Goal: Task Accomplishment & Management: Manage account settings

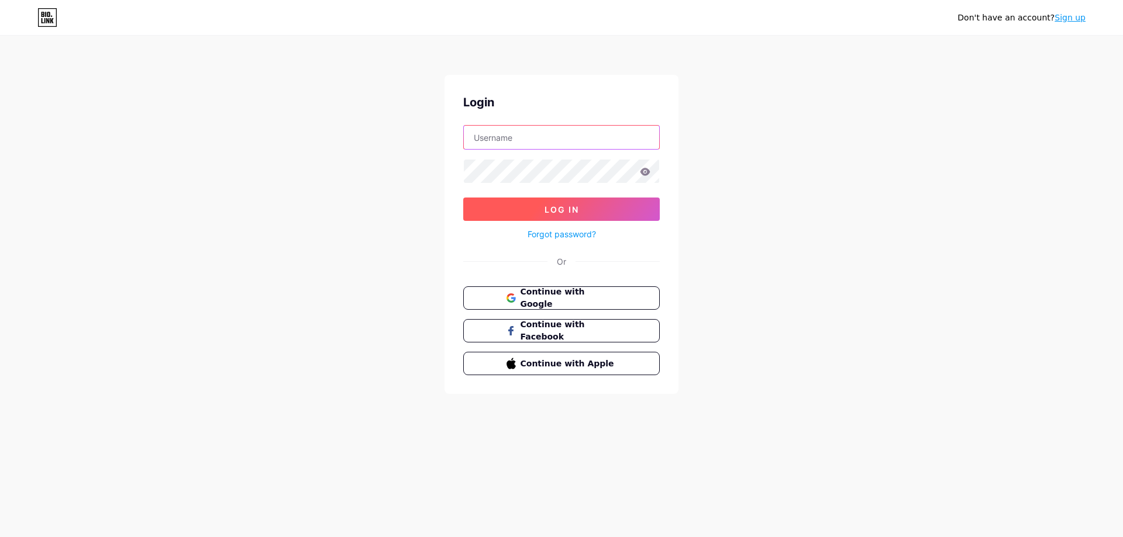
type input "[EMAIL_ADDRESS][DOMAIN_NAME]"
click at [564, 205] on span "Log In" at bounding box center [561, 210] width 35 height 10
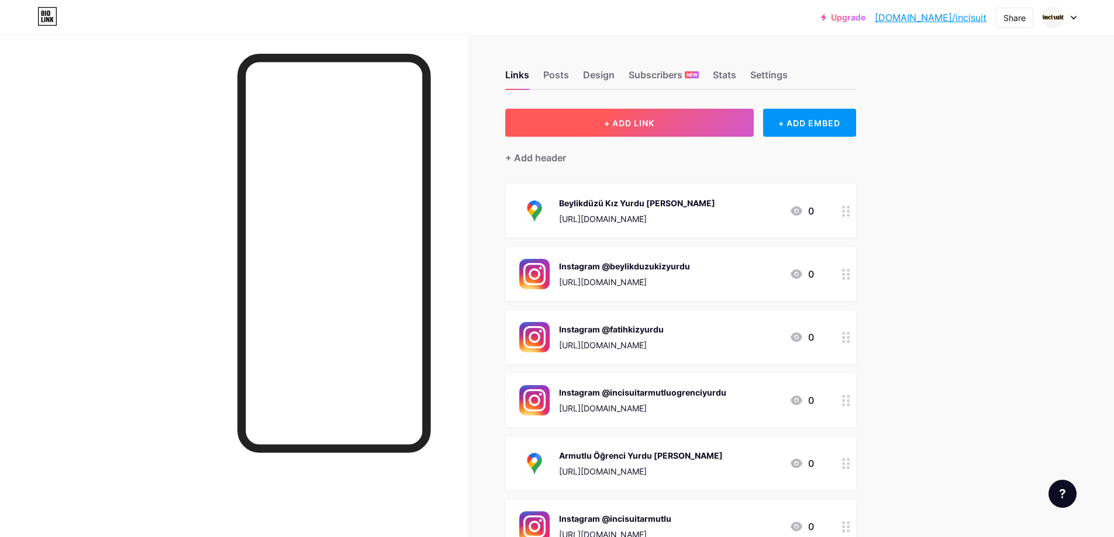
click at [667, 125] on button "+ ADD LINK" at bounding box center [629, 123] width 249 height 28
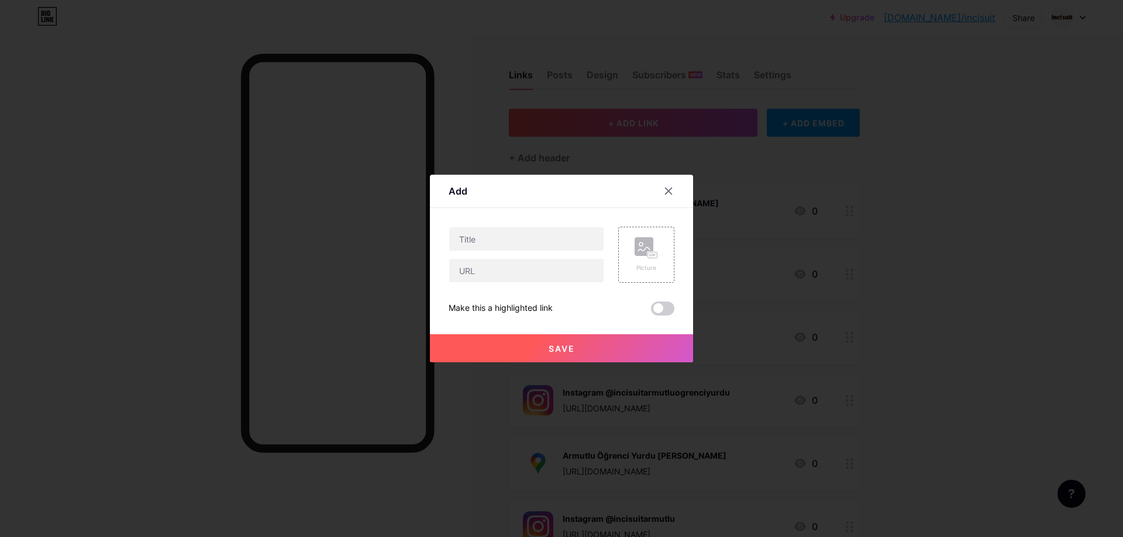
click at [679, 183] on div at bounding box center [675, 191] width 35 height 21
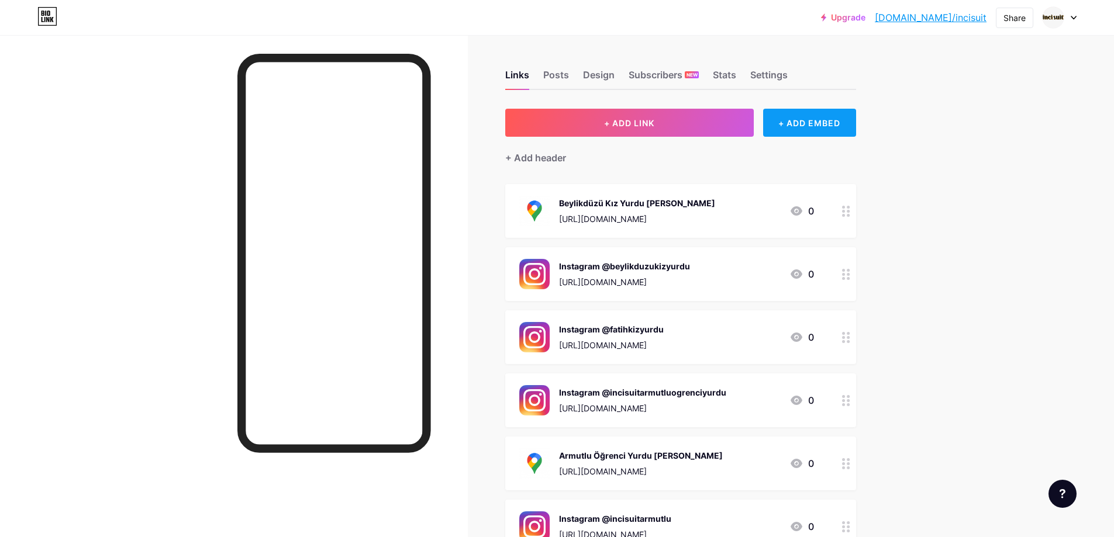
scroll to position [58, 0]
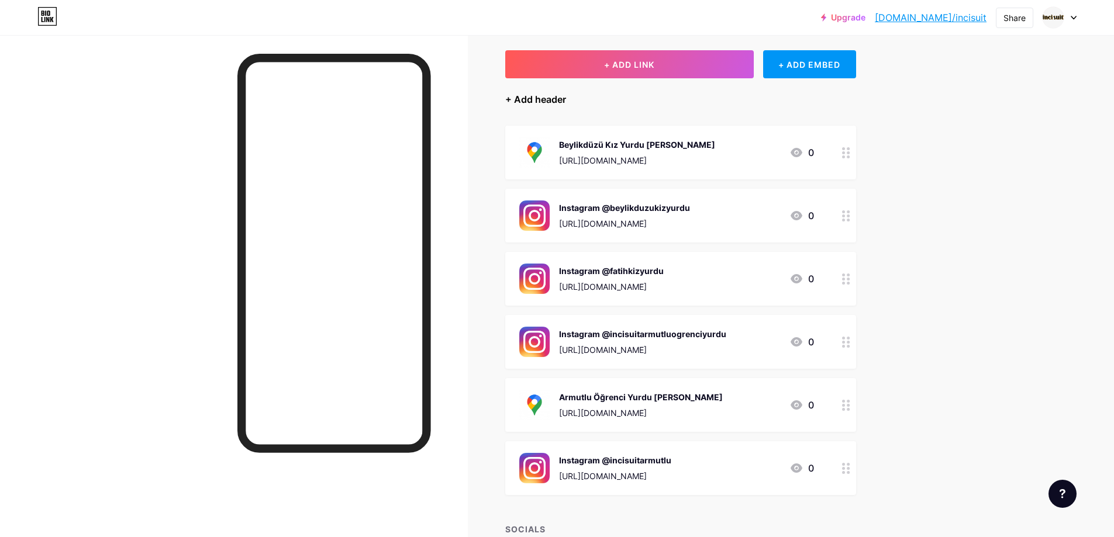
click at [552, 99] on div "+ Add header" at bounding box center [535, 99] width 61 height 14
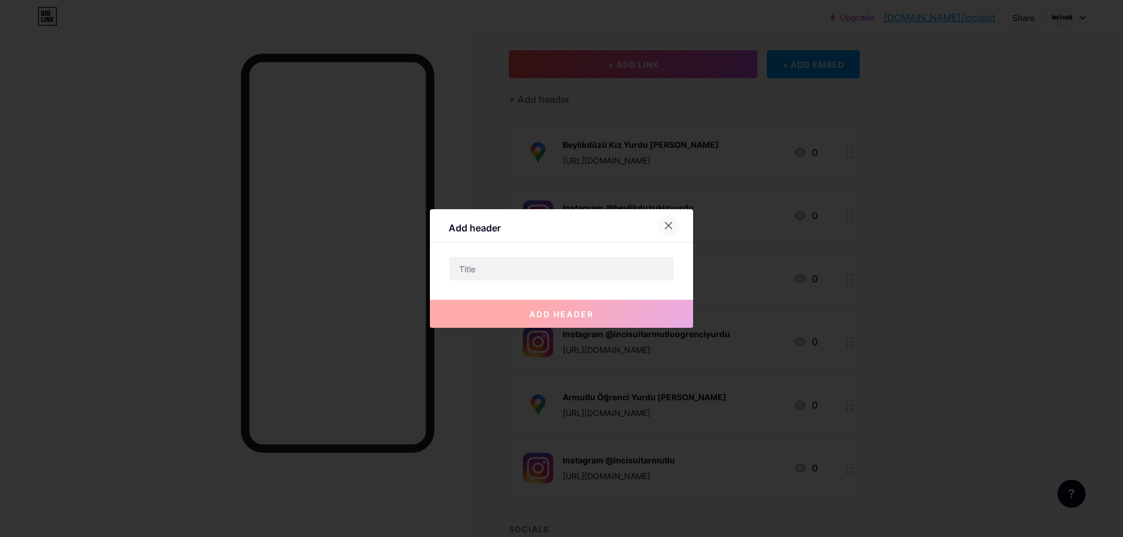
click at [667, 223] on icon at bounding box center [668, 225] width 9 height 9
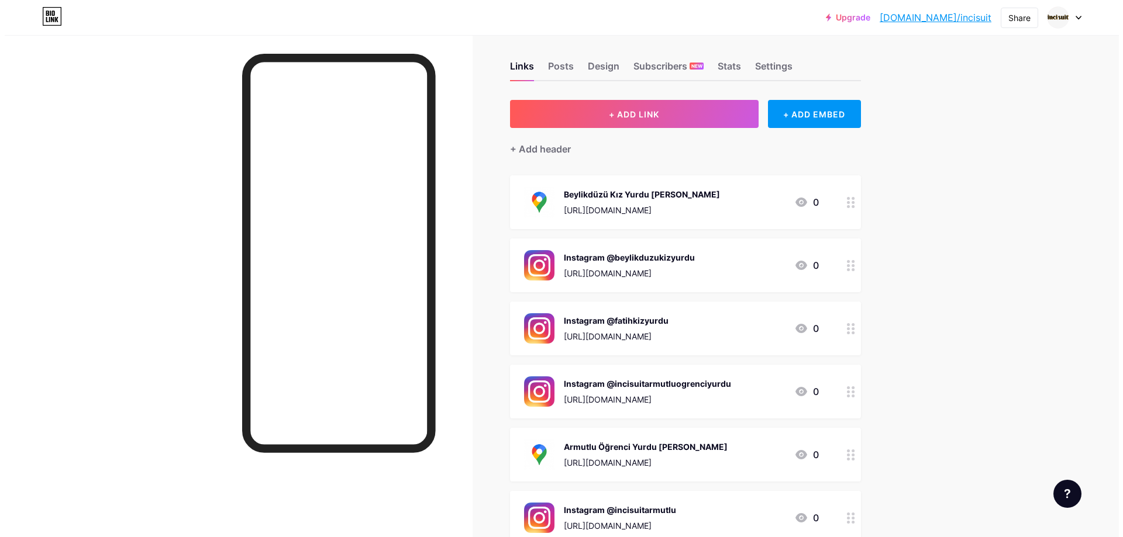
scroll to position [0, 0]
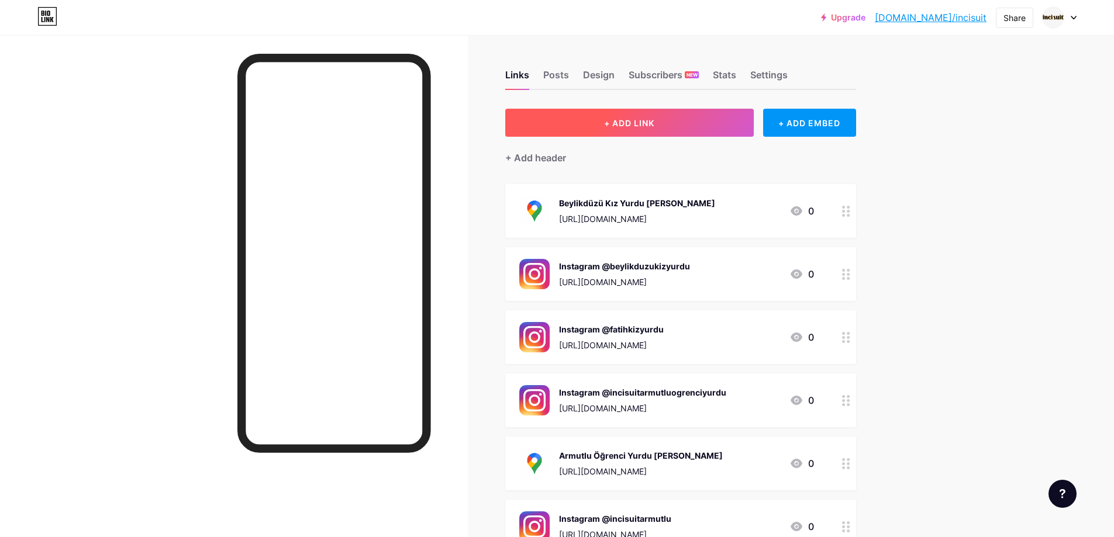
click at [640, 122] on span "+ ADD LINK" at bounding box center [629, 123] width 50 height 10
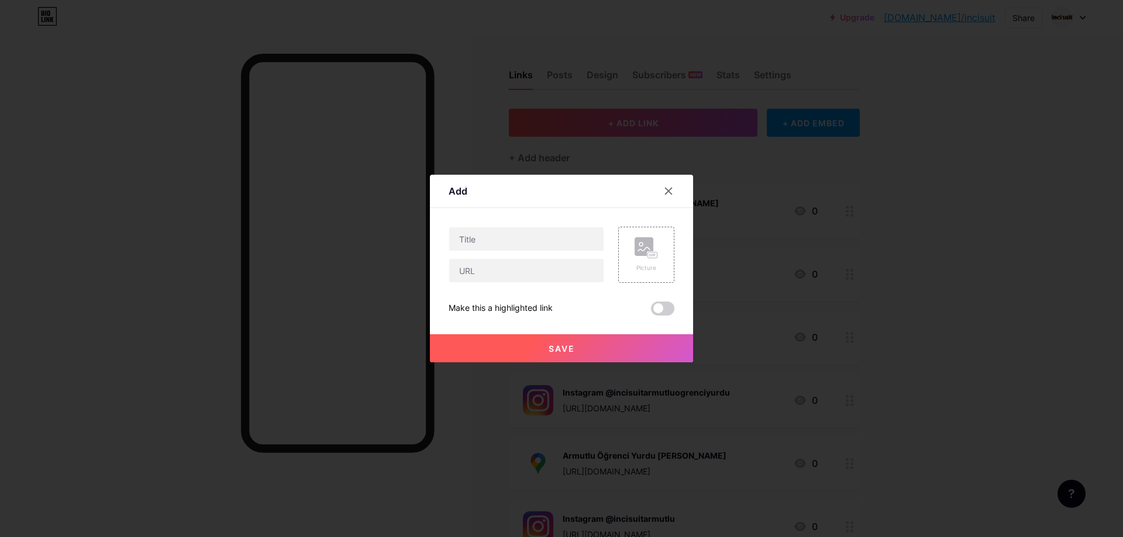
click at [482, 251] on div at bounding box center [527, 239] width 156 height 25
click at [506, 244] on input "text" at bounding box center [526, 238] width 154 height 23
type input "F"
click at [664, 187] on icon at bounding box center [668, 191] width 9 height 9
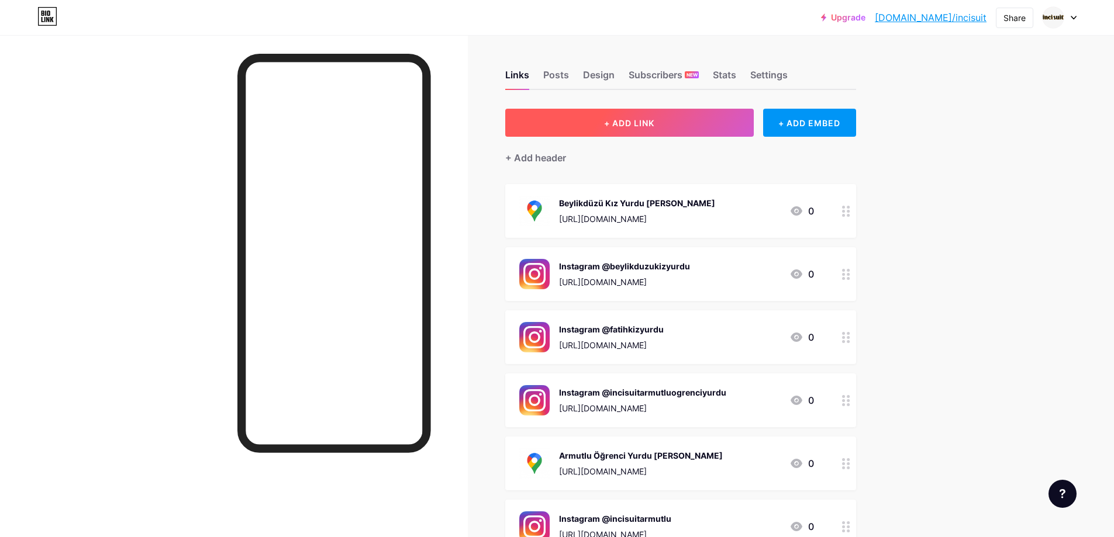
click at [566, 129] on button "+ ADD LINK" at bounding box center [629, 123] width 249 height 28
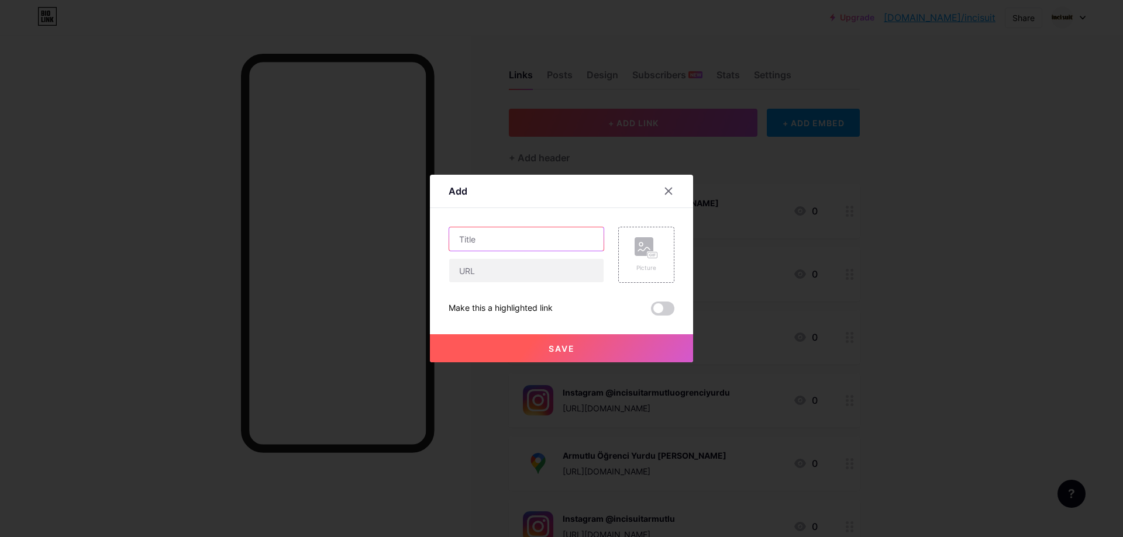
click at [482, 240] on input "text" at bounding box center [526, 238] width 154 height 23
type input "[PERSON_NAME] Yurdu Yol Tarifi"
click at [551, 271] on input "text" at bounding box center [526, 270] width 154 height 23
click at [492, 274] on input "text" at bounding box center [526, 270] width 154 height 23
paste input "[URL][DOMAIN_NAME]"
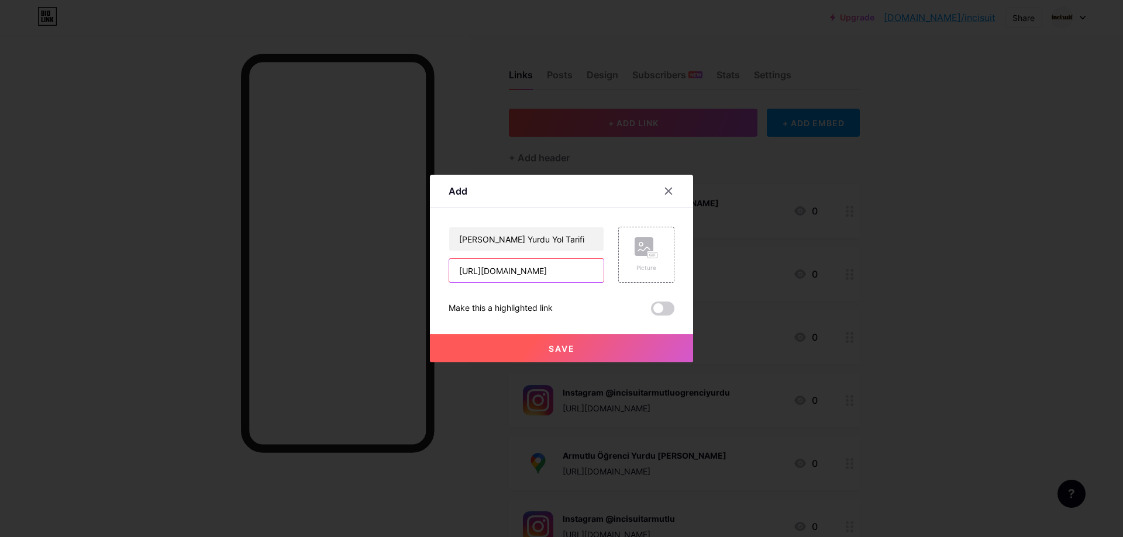
scroll to position [0, 44]
type input "[URL][DOMAIN_NAME]"
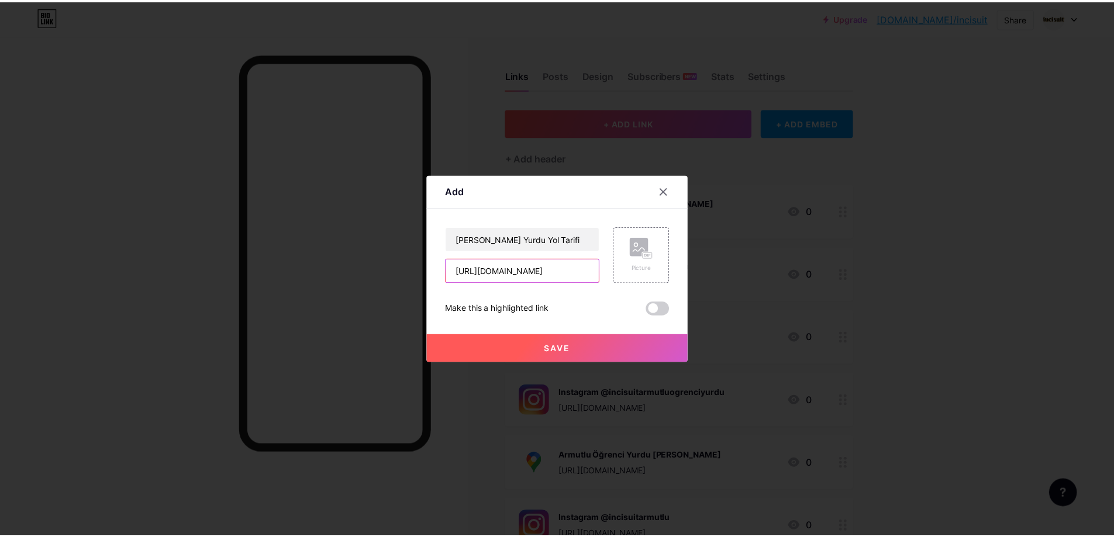
scroll to position [0, 0]
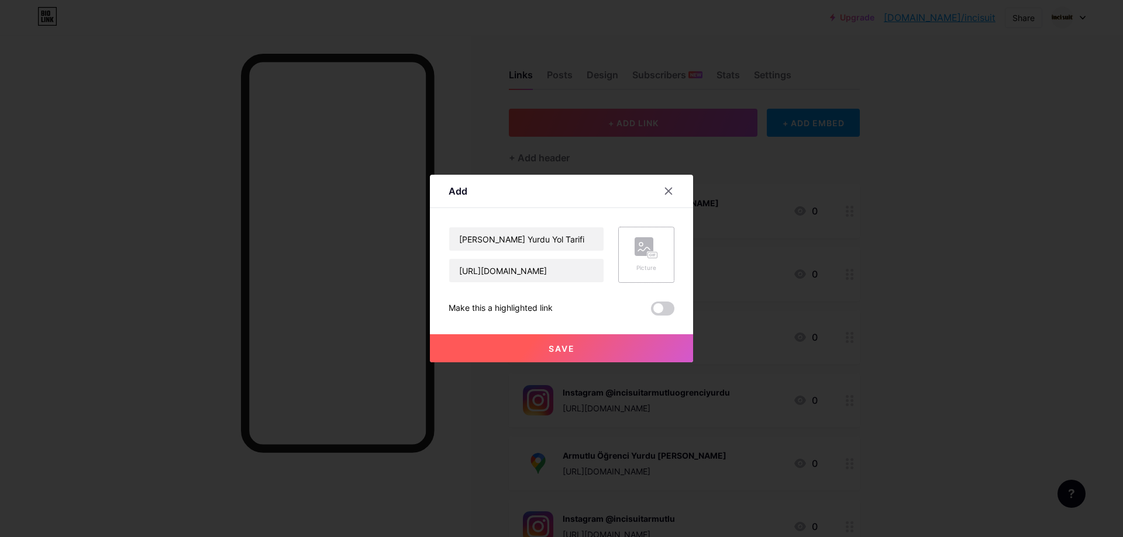
click at [646, 243] on rect at bounding box center [644, 246] width 19 height 19
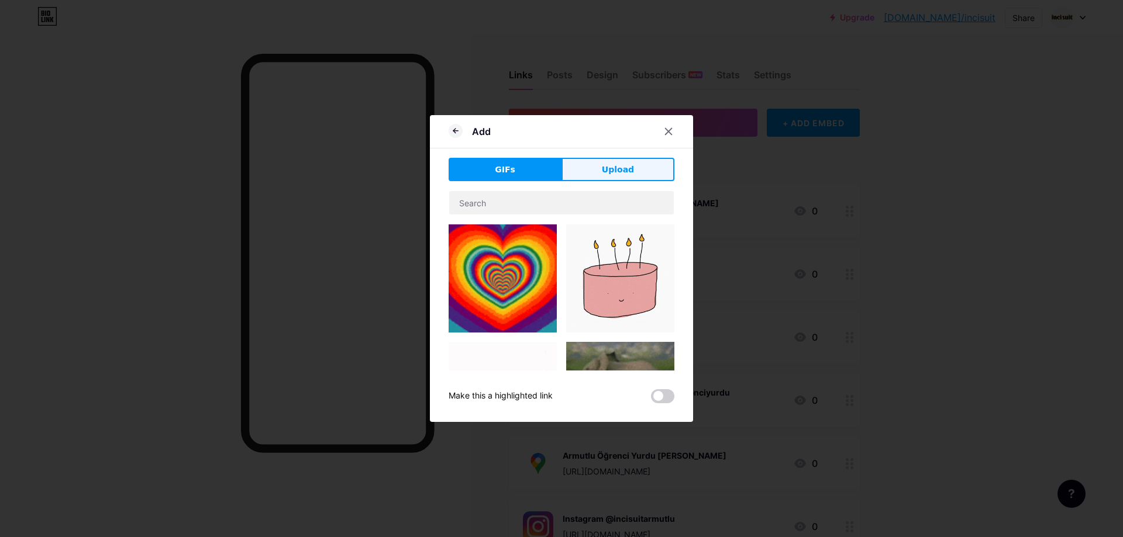
click at [608, 171] on span "Upload" at bounding box center [618, 170] width 32 height 12
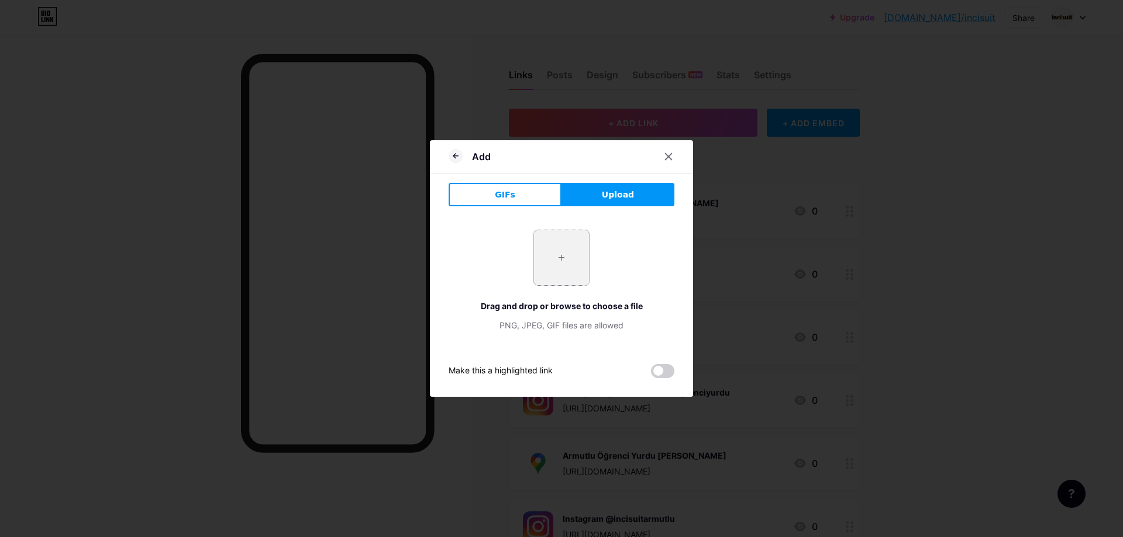
click at [583, 265] on input "file" at bounding box center [561, 257] width 55 height 55
type input "C:\fakepath\iww6XztE9B56CEkPVvIZTCaiTFiQE3Pu.png"
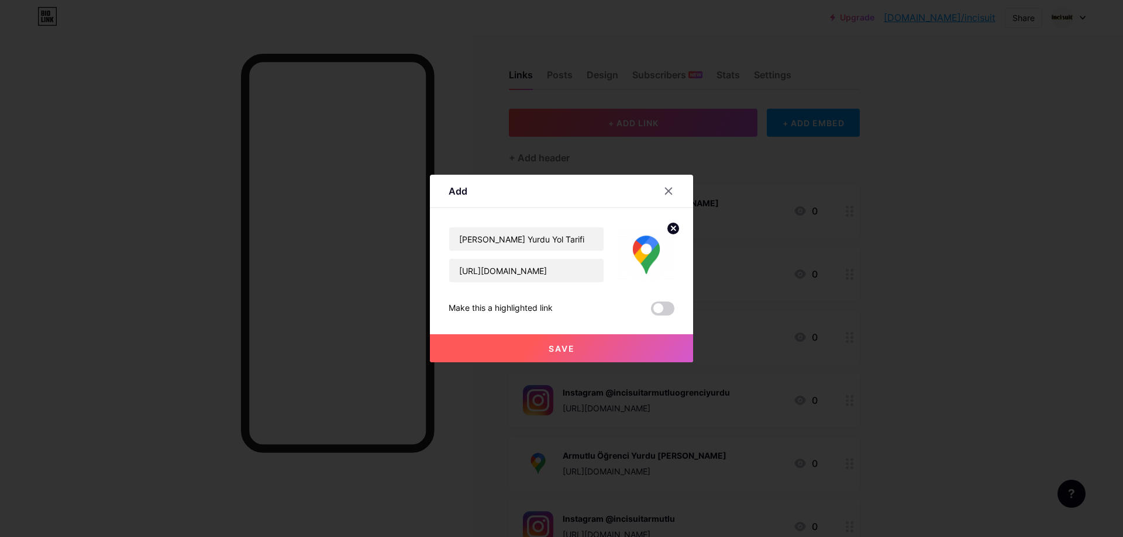
click at [595, 346] on button "Save" at bounding box center [561, 349] width 263 height 28
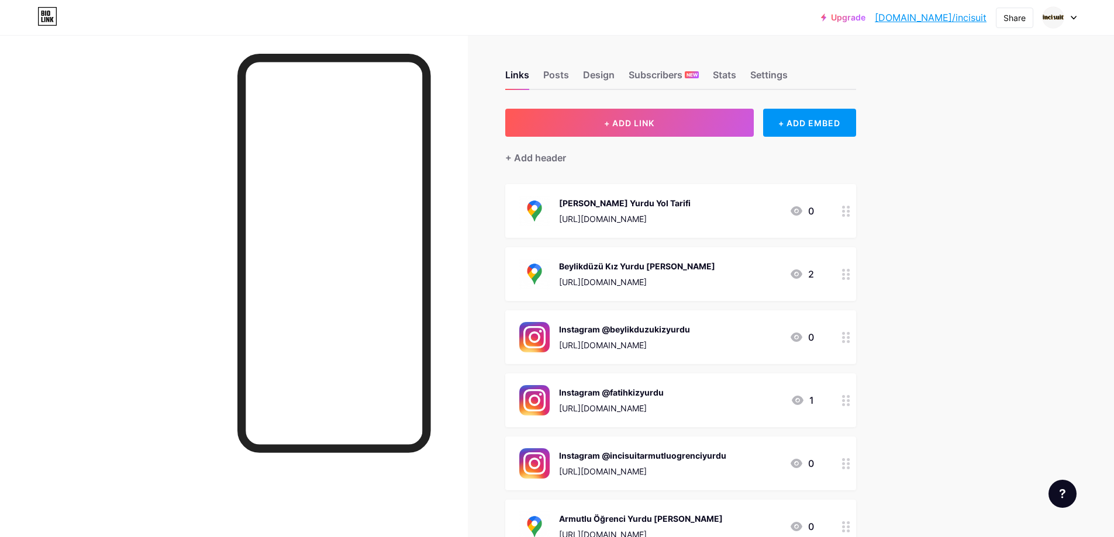
scroll to position [58, 0]
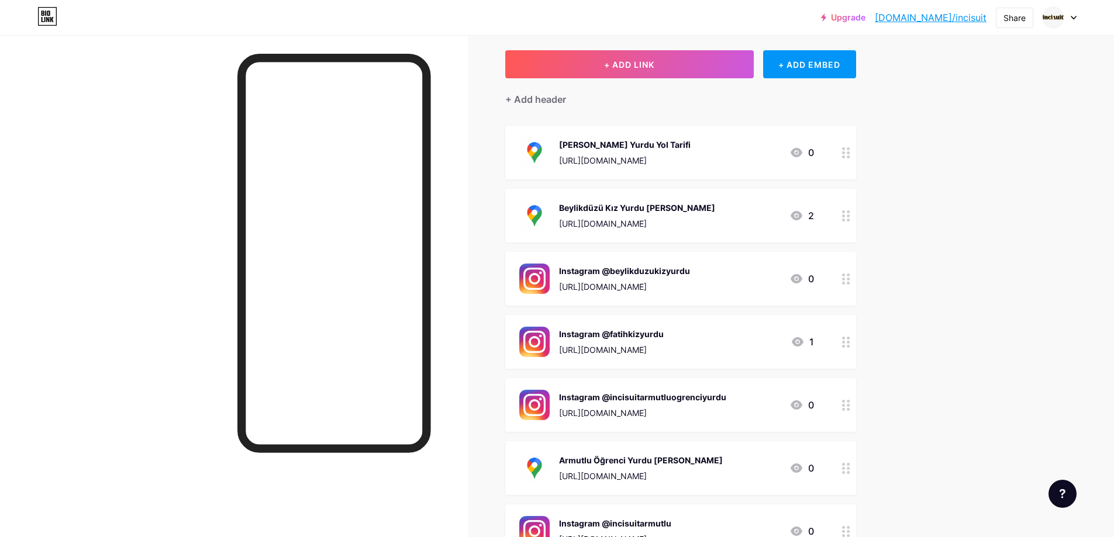
drag, startPoint x: 678, startPoint y: 149, endPoint x: 680, endPoint y: 230, distance: 81.3
click at [666, 250] on span "[PERSON_NAME] Yurdu Yol Tarifi [URL][DOMAIN_NAME] 0 Beylikdüzü Kız Yurdu Yol Ta…" at bounding box center [680, 342] width 351 height 433
click at [1011, 160] on div "Upgrade [DOMAIN_NAME]/incisu... [DOMAIN_NAME]/incisuit Share Switch accounts İn…" at bounding box center [557, 318] width 1114 height 753
click at [949, 263] on div "Upgrade [DOMAIN_NAME]/incisu... [DOMAIN_NAME]/incisuit Share Switch accounts İn…" at bounding box center [557, 318] width 1114 height 753
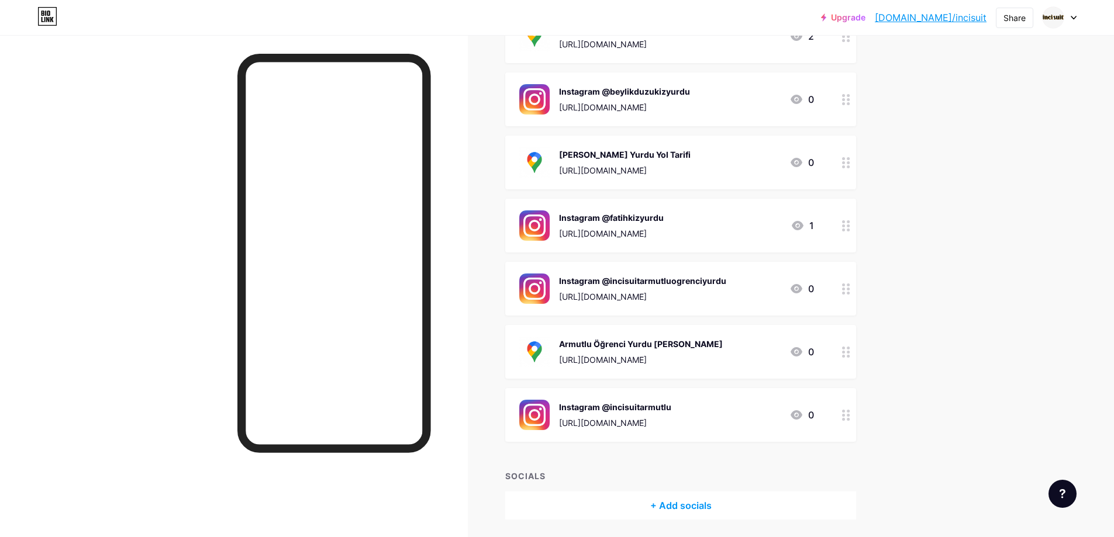
scroll to position [175, 0]
click at [935, 289] on div "Upgrade [DOMAIN_NAME]/incisu... [DOMAIN_NAME]/incisuit Share Switch accounts İn…" at bounding box center [557, 201] width 1114 height 753
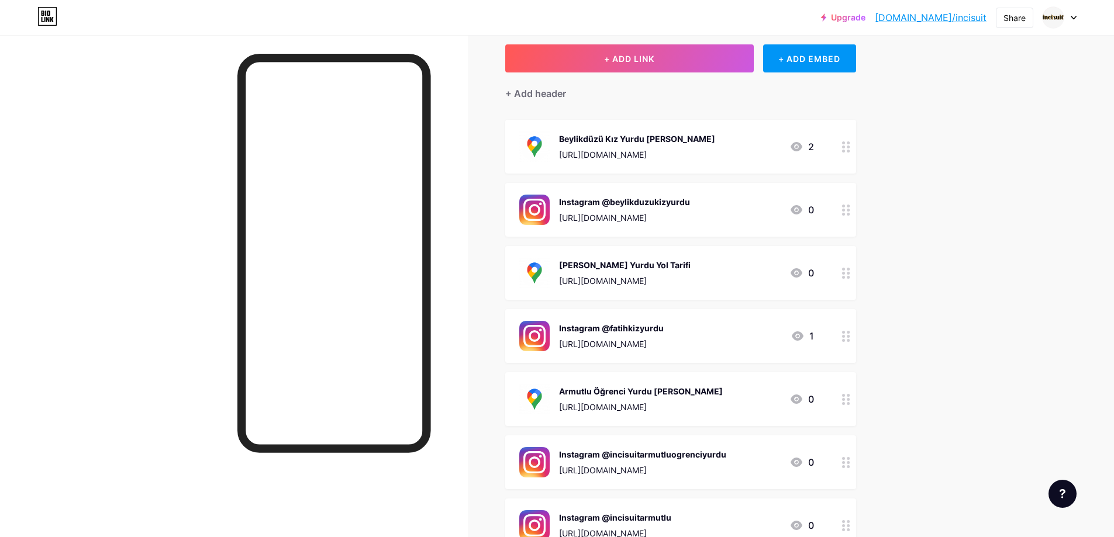
scroll to position [58, 0]
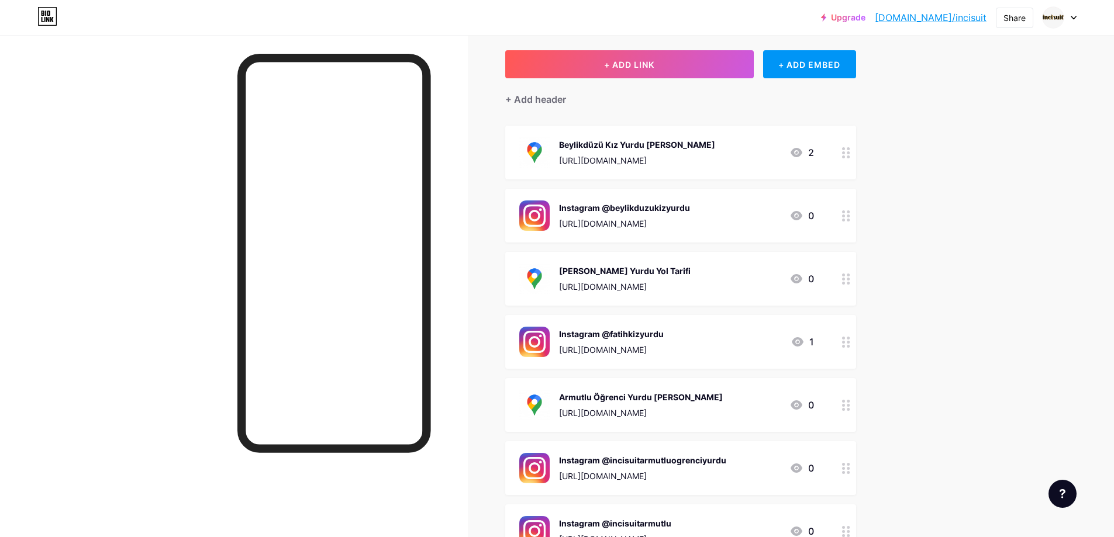
click at [935, 258] on div "Upgrade [DOMAIN_NAME]/incisu... [DOMAIN_NAME]/incisuit Share Switch accounts İn…" at bounding box center [557, 318] width 1114 height 753
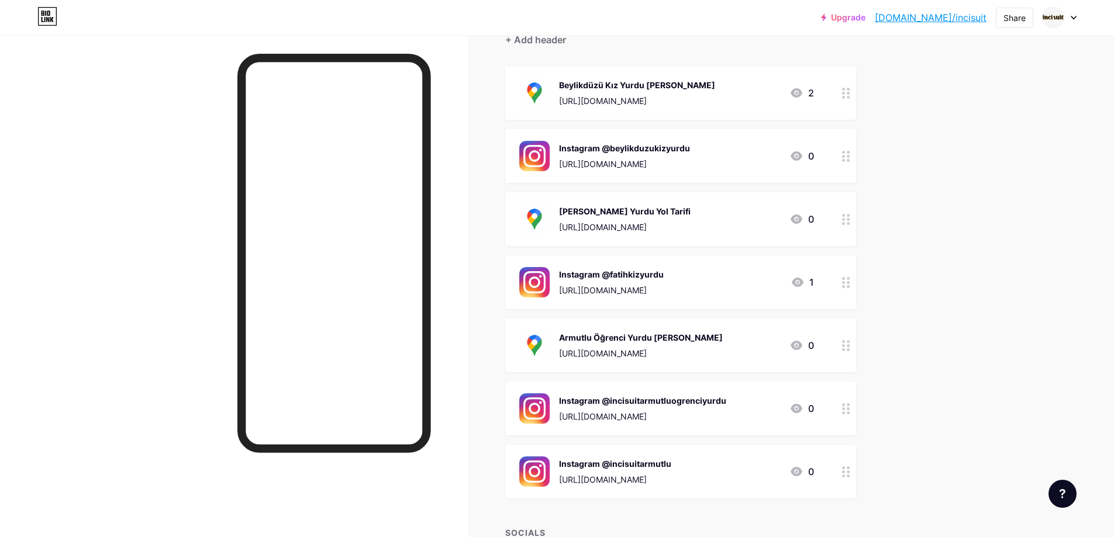
scroll to position [0, 0]
